Goal: Task Accomplishment & Management: Complete application form

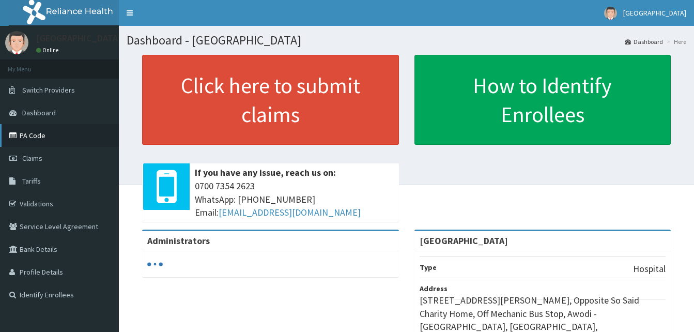
click at [35, 136] on link "PA Code" at bounding box center [59, 135] width 119 height 23
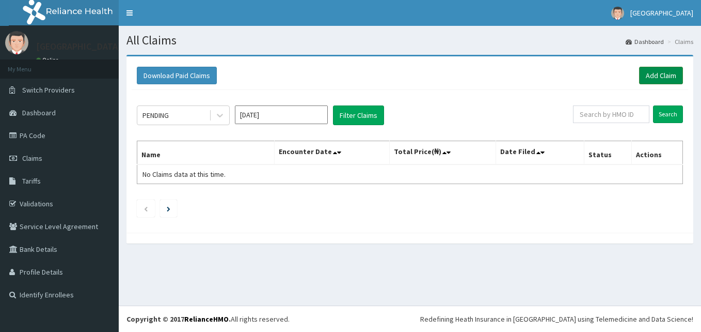
click at [646, 79] on link "Add Claim" at bounding box center [661, 76] width 44 height 18
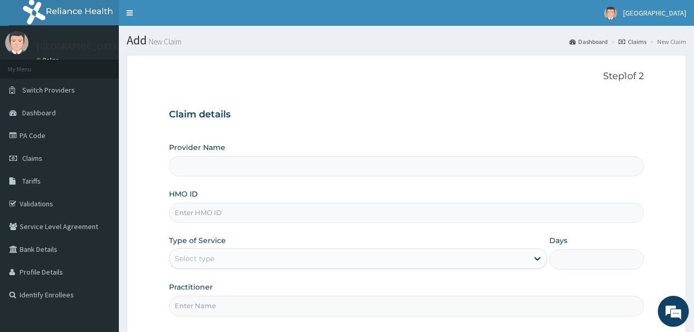
click at [257, 216] on input "HMO ID" at bounding box center [406, 212] width 475 height 20
type input "[GEOGRAPHIC_DATA]"
type input "ltr/10036/a"
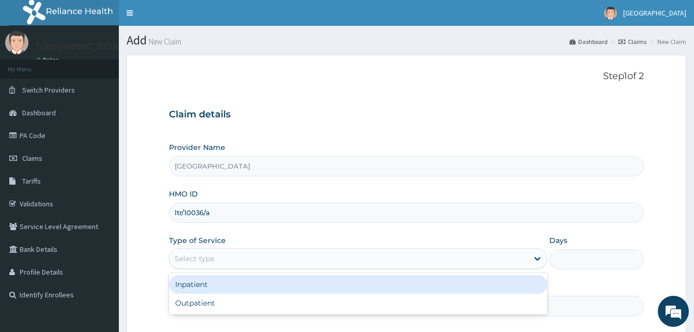
click at [222, 263] on div "Select type" at bounding box center [348, 258] width 358 height 17
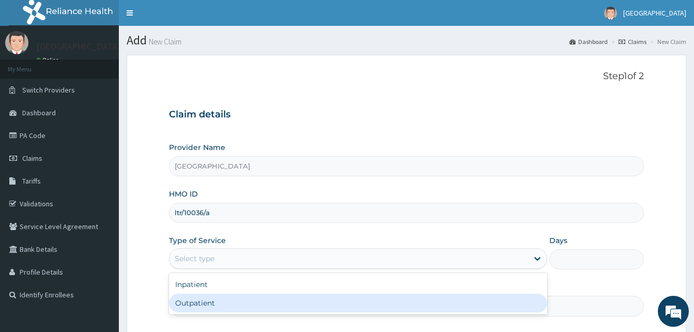
click at [214, 296] on div "Outpatient" at bounding box center [358, 302] width 378 height 19
type input "1"
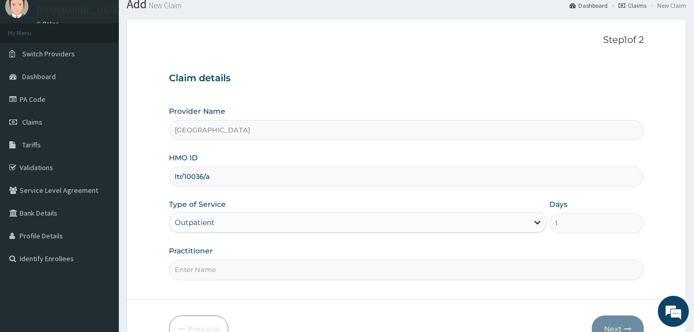
scroll to position [97, 0]
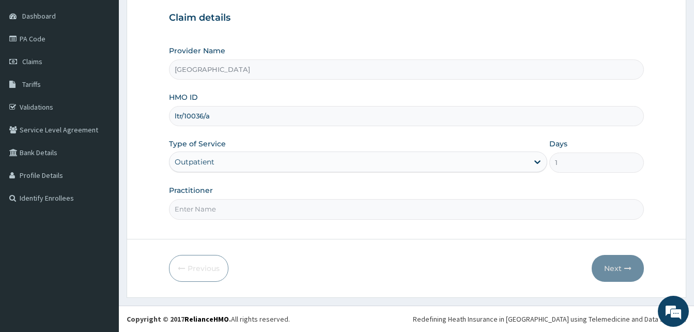
click at [310, 217] on input "Practitioner" at bounding box center [406, 209] width 475 height 20
type input "DR SALAUDIN"
click at [602, 261] on button "Next" at bounding box center [617, 268] width 52 height 27
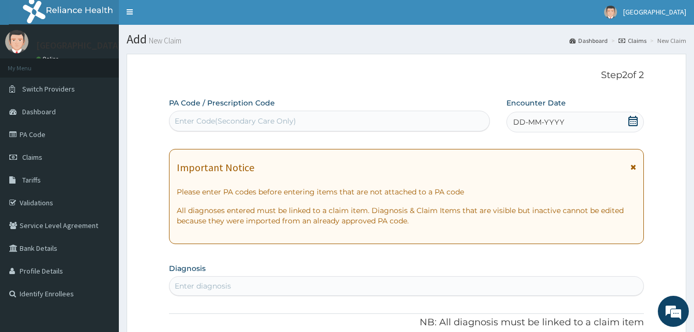
scroll to position [0, 0]
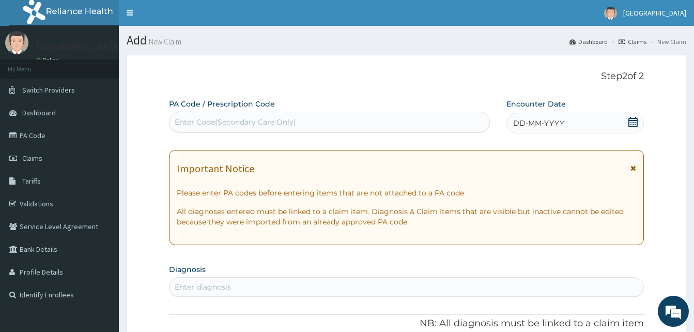
click at [283, 124] on div "Enter Code(Secondary Care Only)" at bounding box center [235, 122] width 121 height 10
paste input "PA/8194AD"
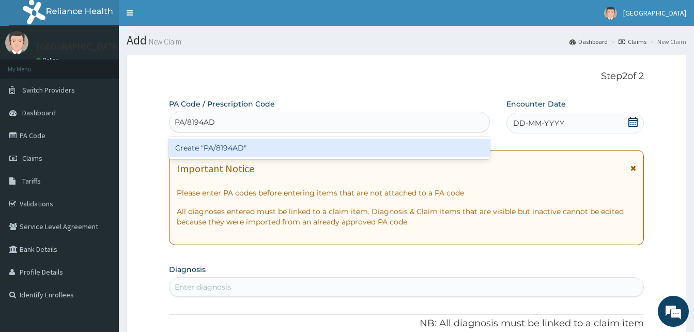
type input "PA/8194AD"
click at [277, 147] on div "Create "PA/8194AD"" at bounding box center [329, 147] width 321 height 19
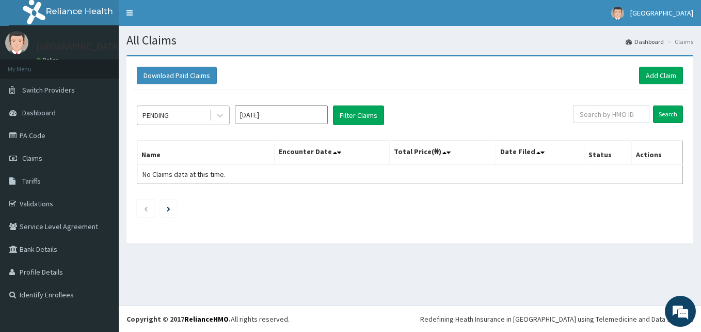
click at [179, 118] on div "PENDING" at bounding box center [173, 115] width 72 height 17
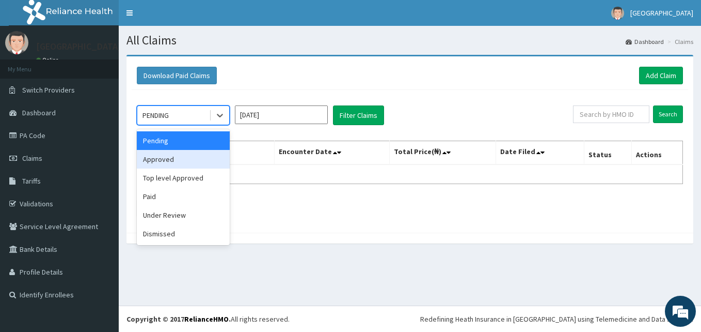
click at [177, 164] on div "Approved" at bounding box center [183, 159] width 93 height 19
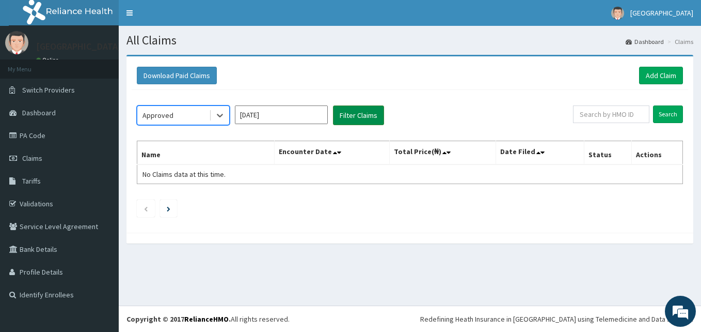
click at [353, 122] on button "Filter Claims" at bounding box center [358, 115] width 51 height 20
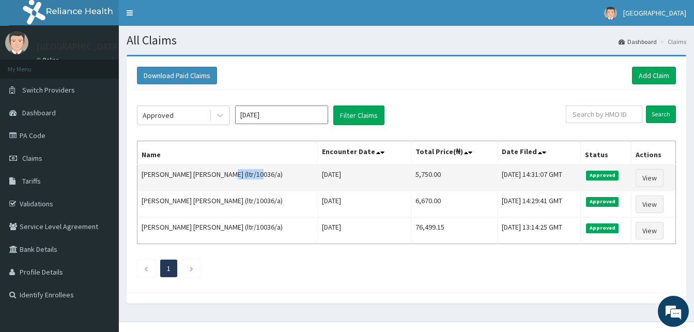
drag, startPoint x: 224, startPoint y: 174, endPoint x: 256, endPoint y: 174, distance: 32.0
click at [256, 174] on td "Ogbu Martha Amaka Ogbu (ltr/10036/a)" at bounding box center [227, 177] width 180 height 27
copy td "ltr/10036/a"
click at [650, 173] on link "View" at bounding box center [649, 178] width 28 height 18
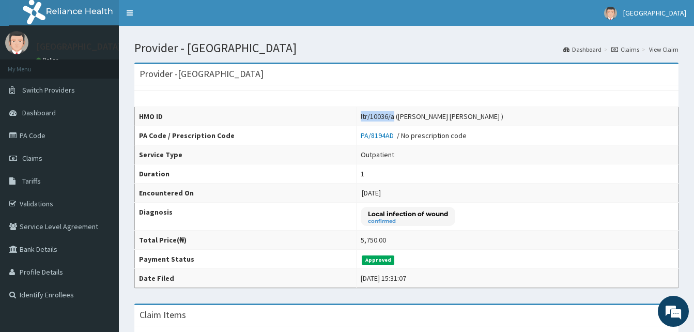
drag, startPoint x: 363, startPoint y: 118, endPoint x: 404, endPoint y: 115, distance: 41.4
click at [404, 115] on tr "HMO ID ltr/10036/a (Ogbu Martha Amaka Ogbu )" at bounding box center [406, 116] width 543 height 19
drag, startPoint x: 404, startPoint y: 115, endPoint x: 394, endPoint y: 87, distance: 29.3
click at [394, 87] on div "HMO ID ltr/10036/a (Ogbu Martha Amaka Ogbu ) PA Code / Prescription Code PA/819…" at bounding box center [406, 186] width 544 height 202
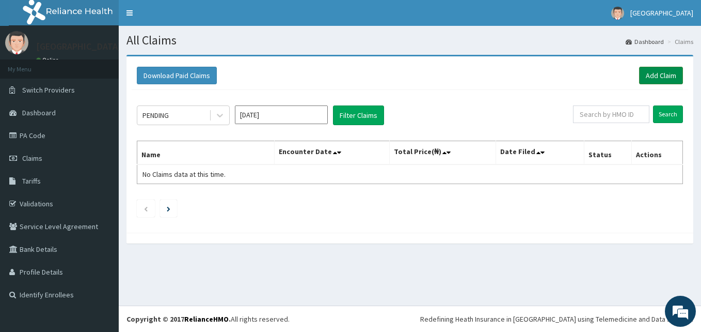
click at [658, 76] on link "Add Claim" at bounding box center [661, 76] width 44 height 18
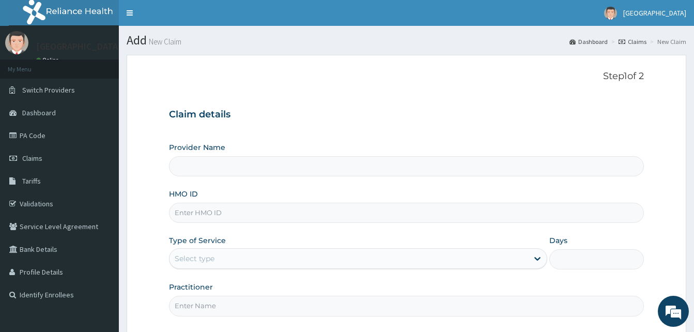
type input "[GEOGRAPHIC_DATA]"
click at [238, 213] on input "HMO ID" at bounding box center [406, 212] width 475 height 20
type input "ltr/10036/a"
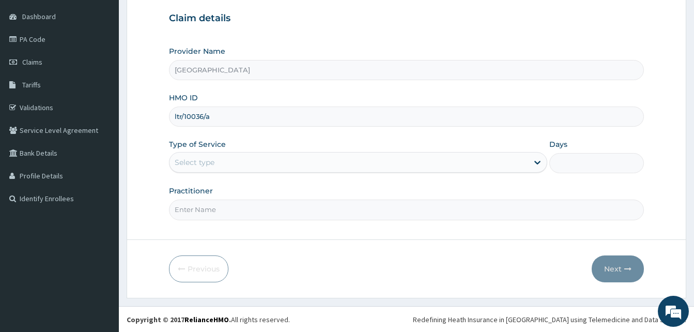
scroll to position [97, 0]
click at [221, 171] on div "Select type" at bounding box center [358, 161] width 378 height 21
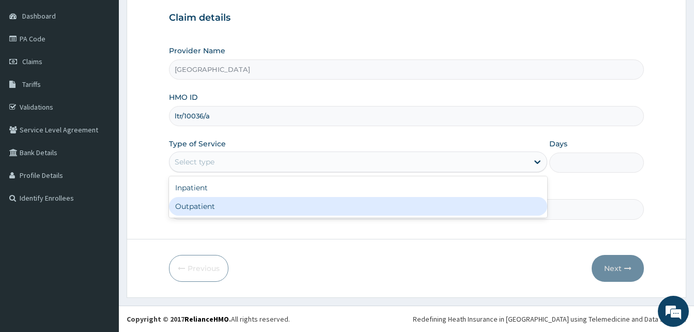
click at [204, 201] on div "Outpatient" at bounding box center [358, 206] width 378 height 19
type input "1"
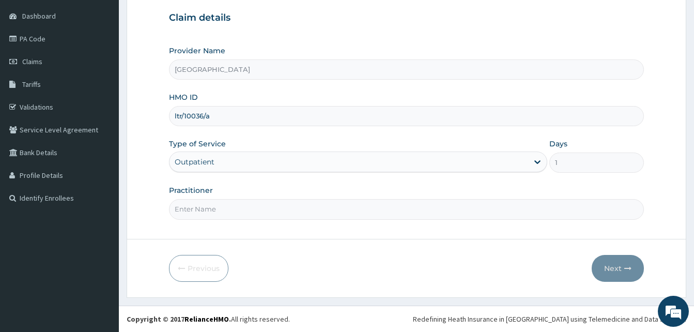
click at [240, 207] on input "Practitioner" at bounding box center [406, 209] width 475 height 20
type input "DR SALAUDIN"
click at [620, 266] on button "Next" at bounding box center [617, 268] width 52 height 27
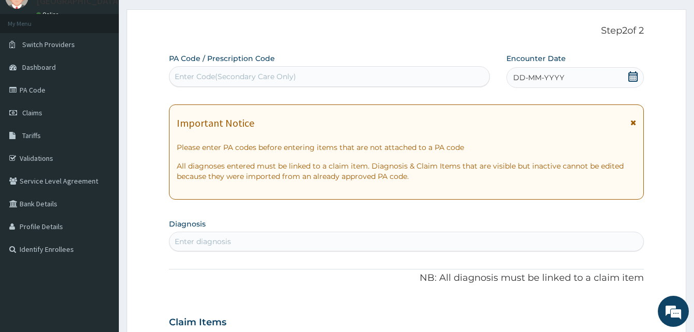
scroll to position [0, 0]
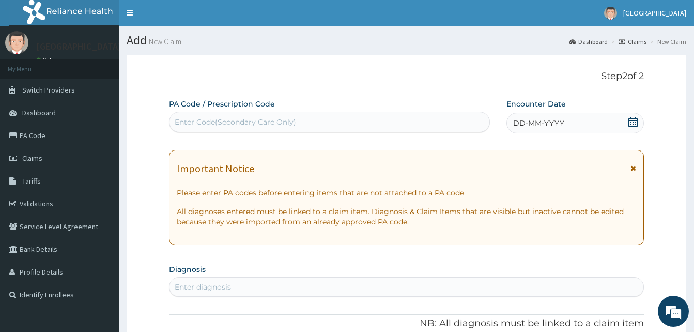
click at [631, 168] on icon at bounding box center [633, 167] width 6 height 7
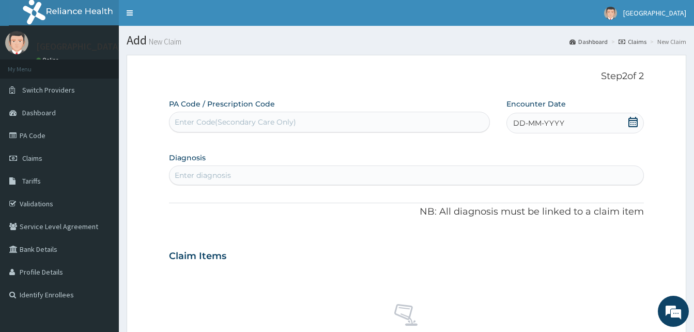
click at [281, 116] on div "Enter Code(Secondary Care Only)" at bounding box center [329, 122] width 320 height 17
paste input "PA/D414D8"
type input "PA/D414D8"
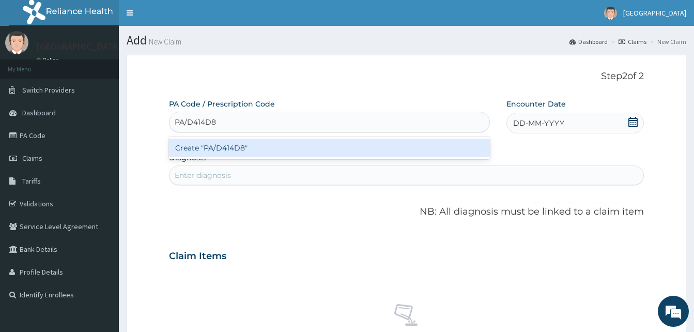
click at [244, 151] on div "Create "PA/D414D8"" at bounding box center [329, 147] width 321 height 19
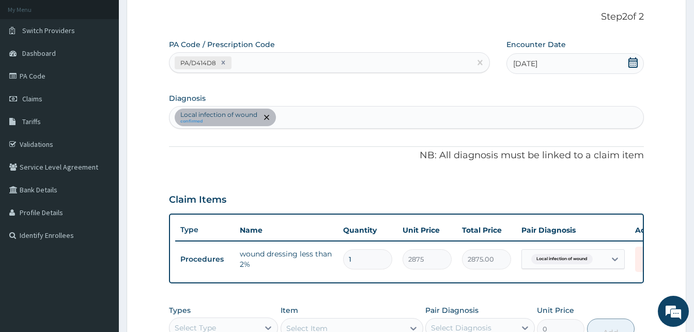
scroll to position [155, 0]
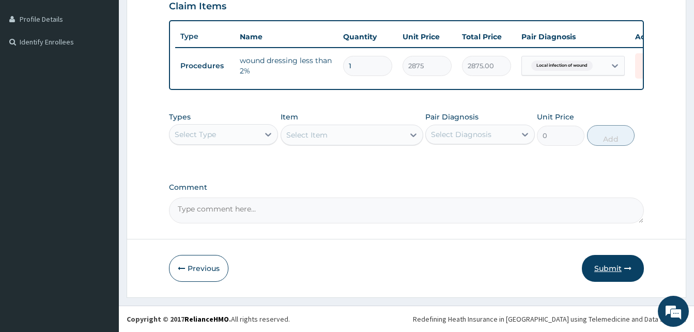
click at [603, 265] on button "Submit" at bounding box center [613, 268] width 62 height 27
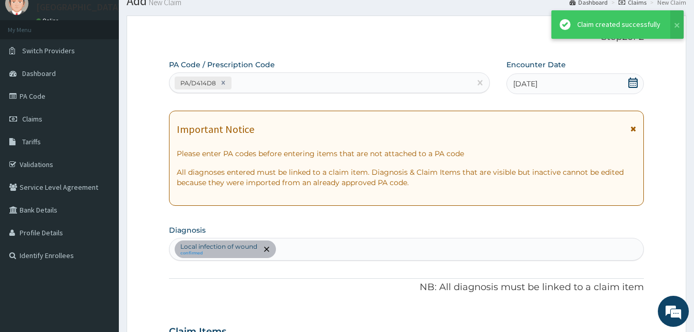
scroll to position [260, 0]
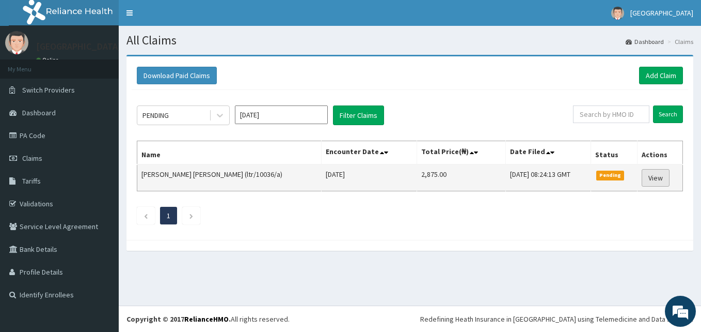
click at [652, 175] on link "View" at bounding box center [656, 178] width 28 height 18
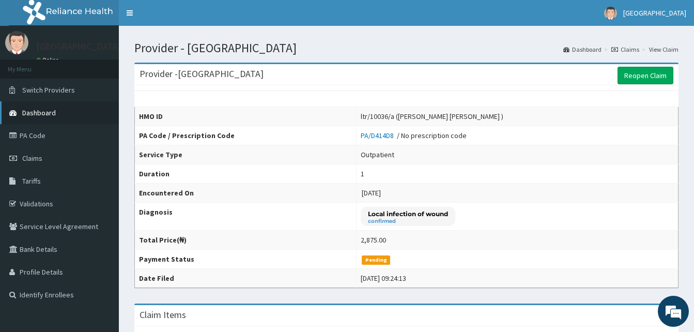
click at [39, 118] on link "Dashboard" at bounding box center [59, 112] width 119 height 23
